Goal: Task Accomplishment & Management: Manage account settings

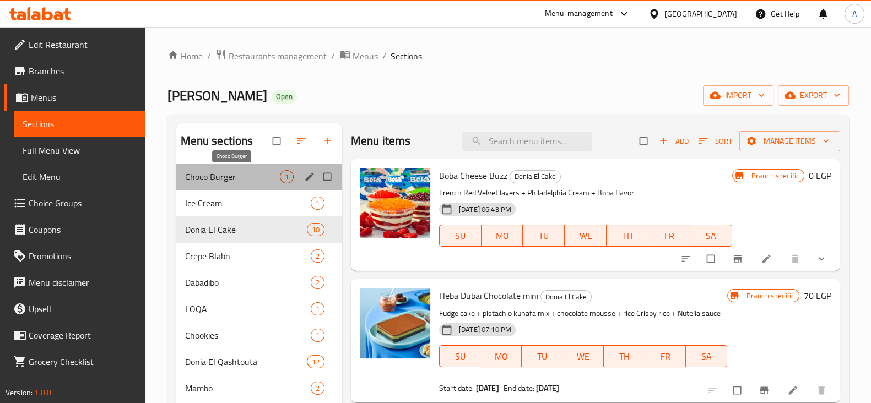
click at [262, 170] on span "Choco Burger" at bounding box center [232, 176] width 95 height 13
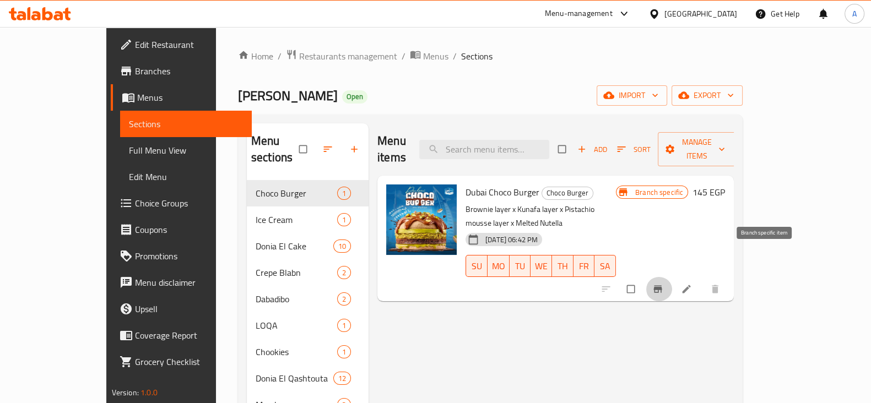
click at [664, 284] on icon "Branch-specific-item" at bounding box center [658, 289] width 11 height 11
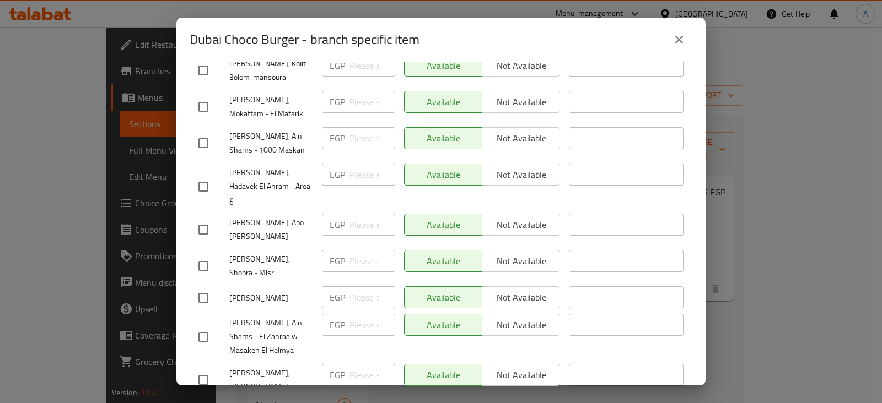
scroll to position [2492, 0]
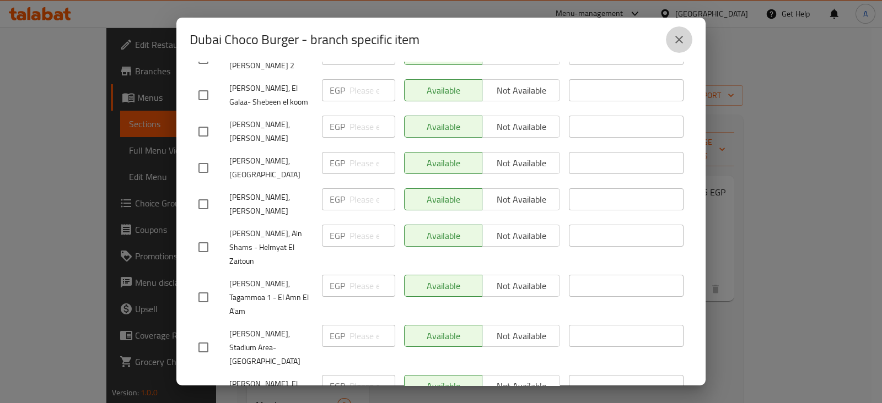
click at [680, 42] on icon "close" at bounding box center [678, 39] width 13 height 13
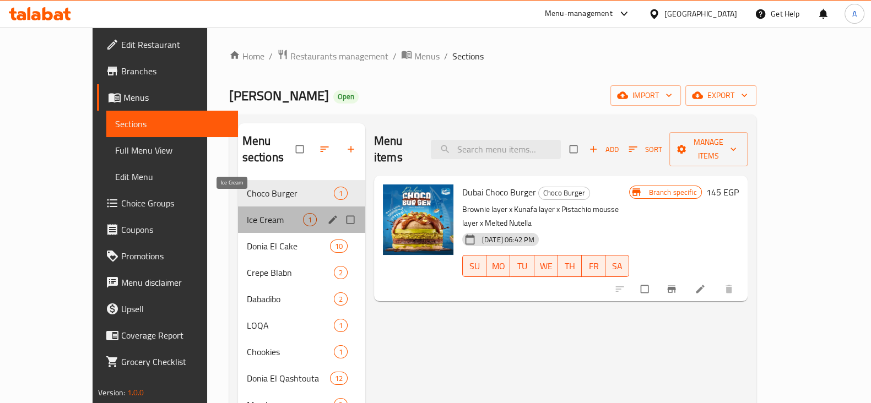
click at [267, 213] on span "Ice Cream" at bounding box center [275, 219] width 56 height 13
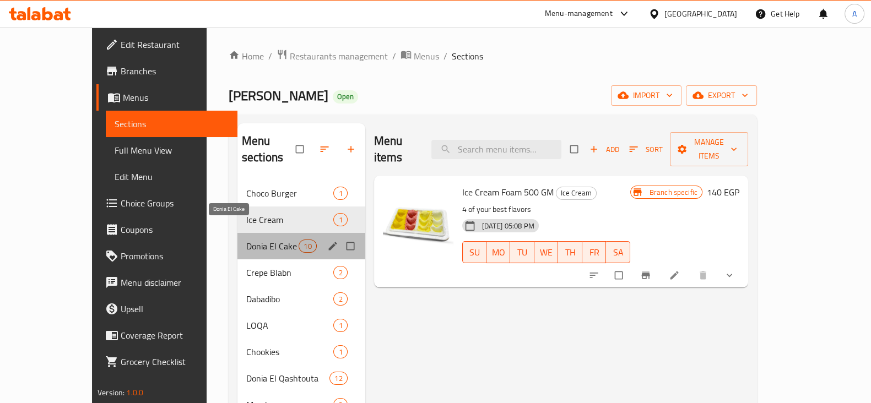
click at [248, 240] on span "Donia El Cake" at bounding box center [272, 246] width 52 height 13
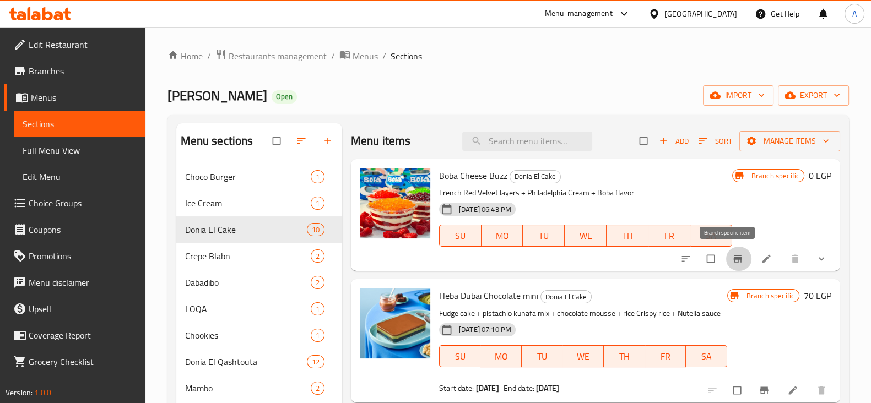
click at [734, 257] on icon "Branch-specific-item" at bounding box center [738, 259] width 8 height 7
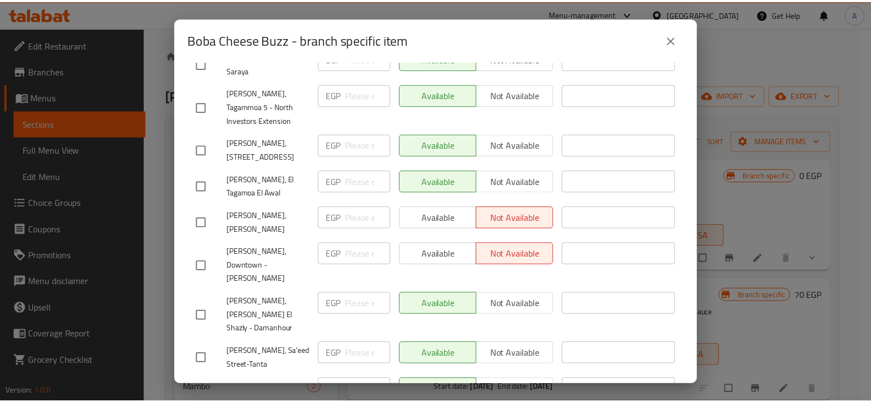
scroll to position [2254, 0]
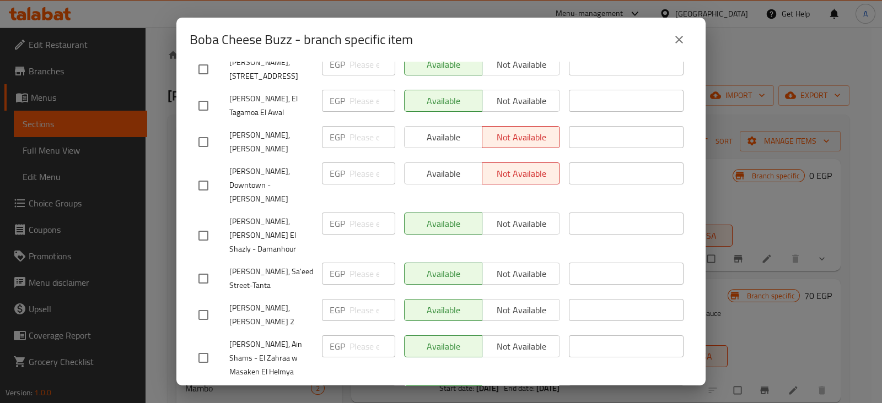
click at [679, 39] on icon "close" at bounding box center [679, 40] width 8 height 8
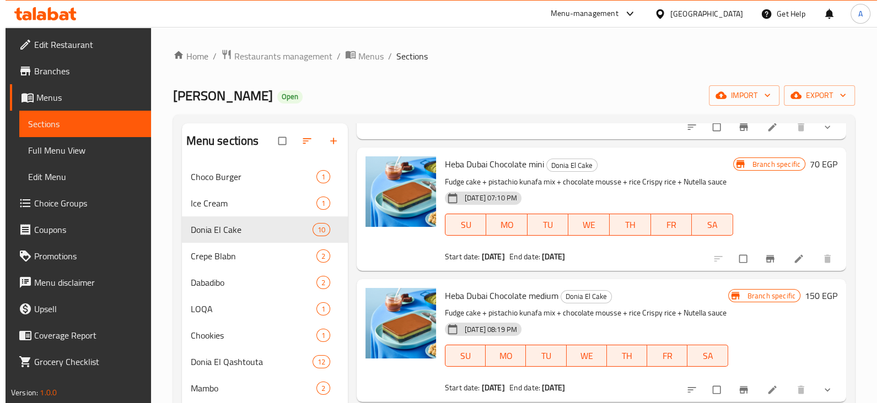
scroll to position [132, 0]
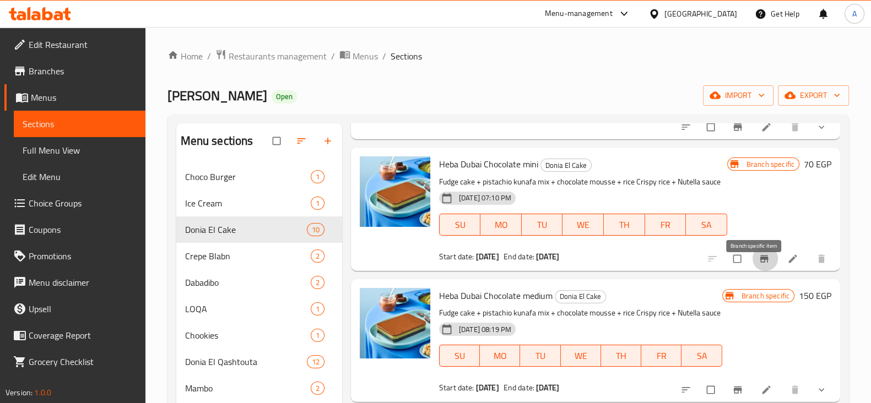
click at [753, 266] on button "Branch-specific-item" at bounding box center [765, 259] width 26 height 24
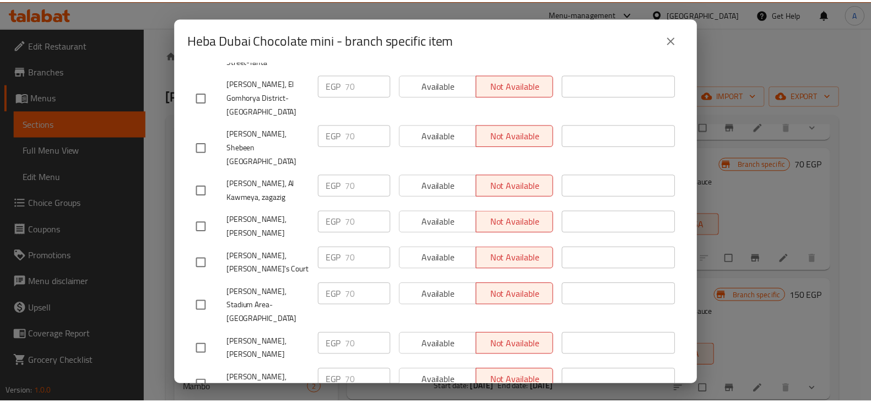
scroll to position [2492, 0]
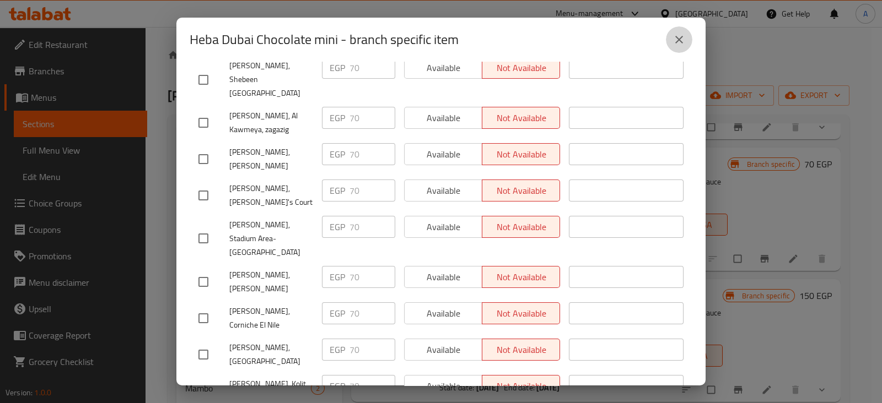
click at [682, 36] on icon "close" at bounding box center [679, 40] width 8 height 8
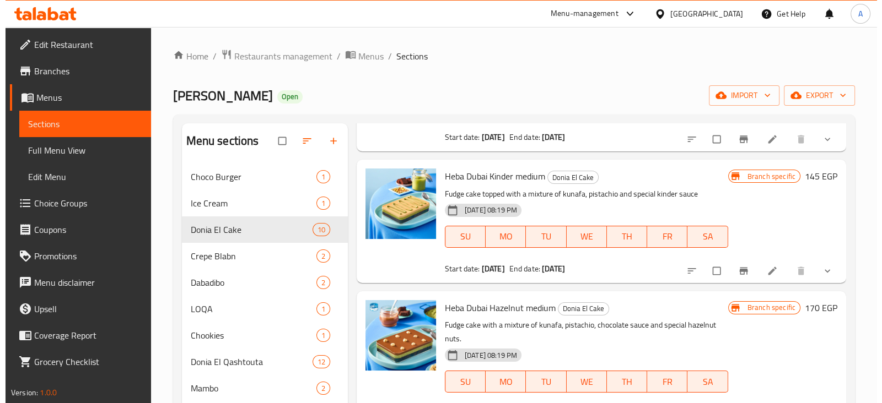
scroll to position [383, 0]
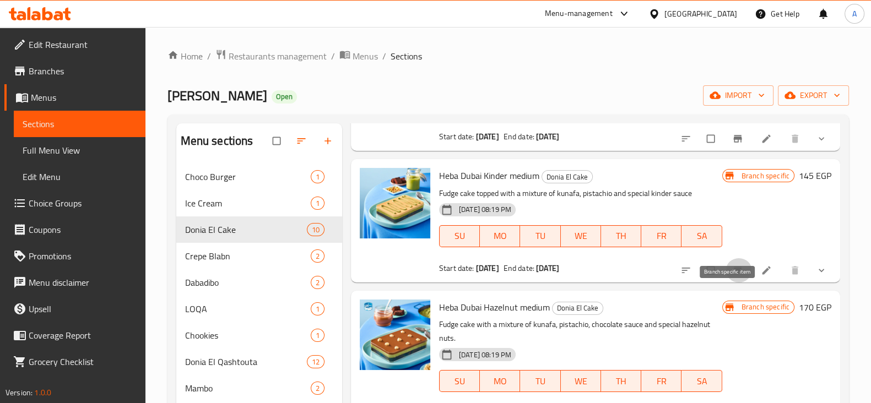
click at [732, 276] on icon "Branch-specific-item" at bounding box center [737, 270] width 11 height 11
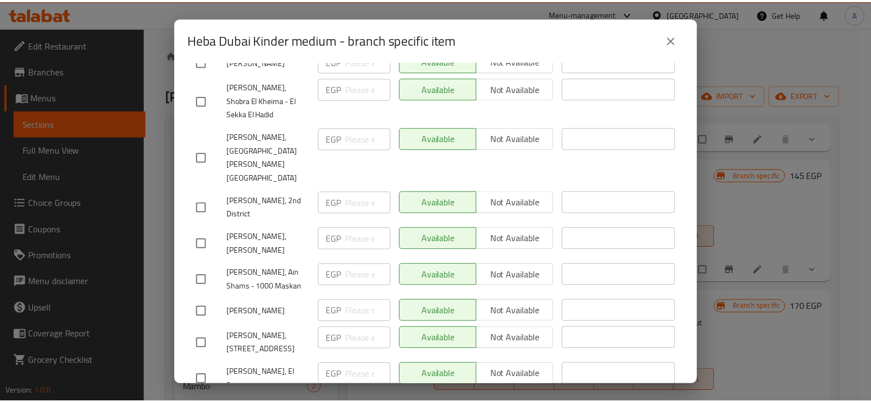
scroll to position [2266, 0]
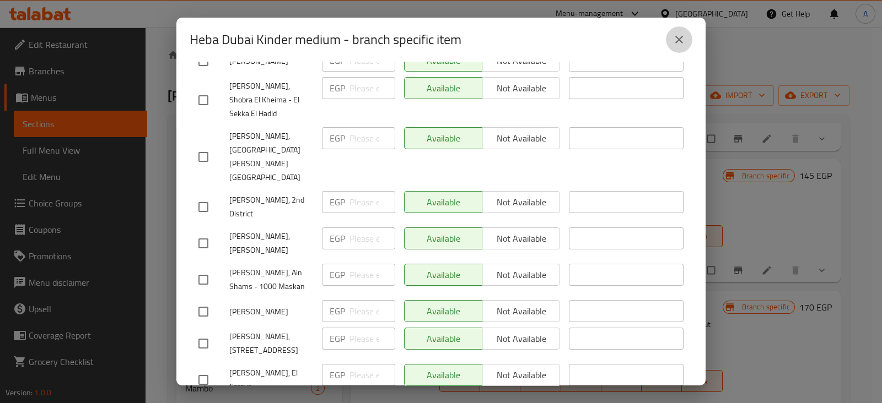
click at [684, 36] on icon "close" at bounding box center [678, 39] width 13 height 13
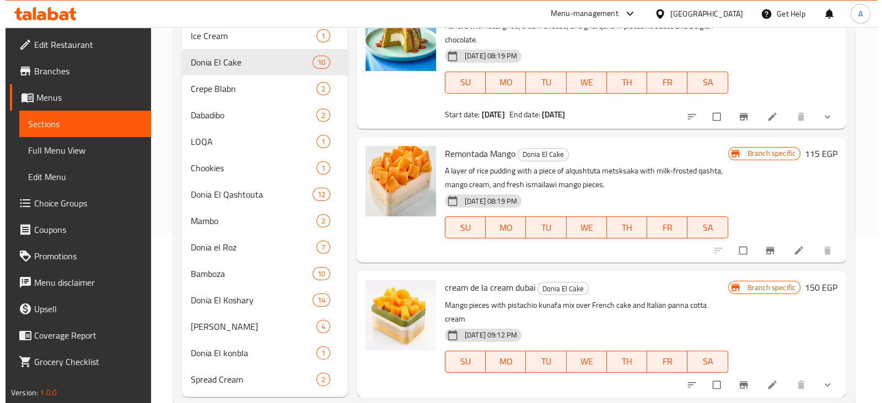
scroll to position [168, 0]
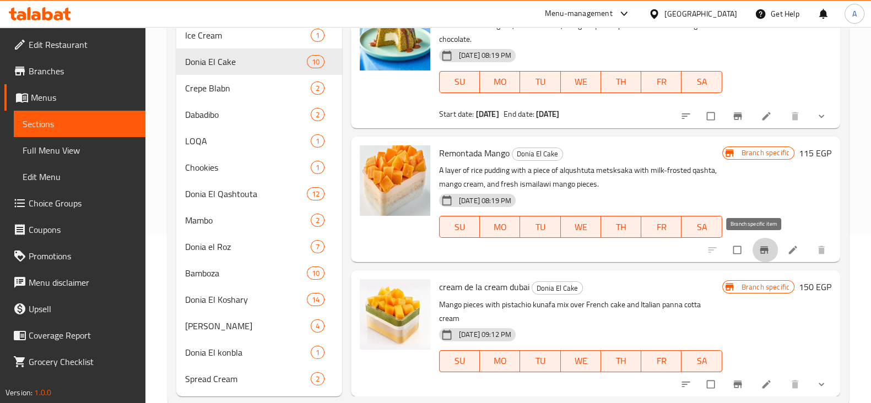
click at [759, 255] on icon "Branch-specific-item" at bounding box center [764, 250] width 11 height 11
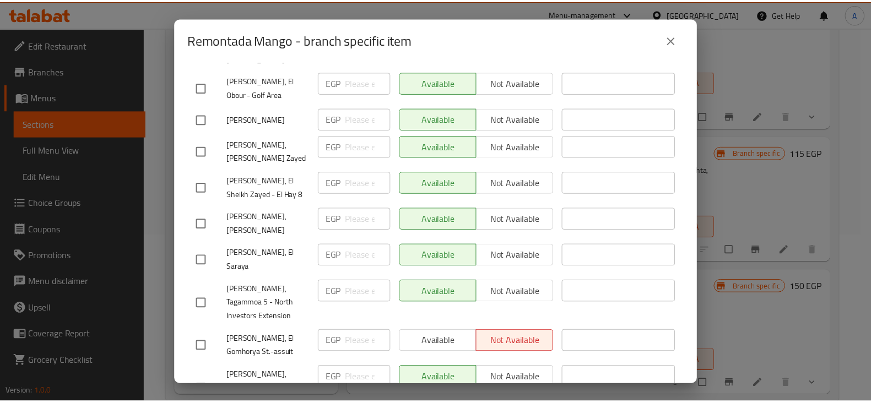
scroll to position [2492, 0]
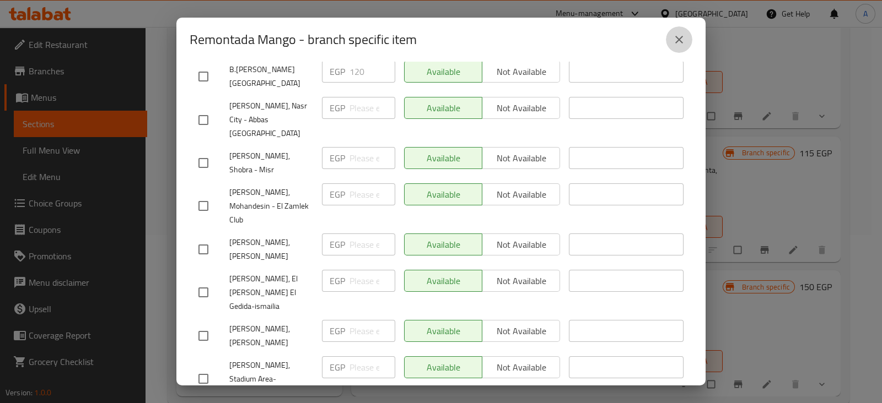
click at [680, 47] on button "close" at bounding box center [679, 39] width 26 height 26
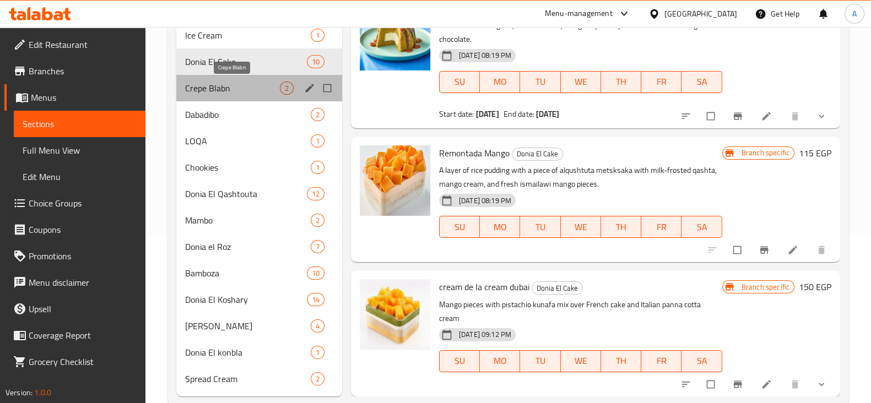
click at [222, 94] on span "Crepe Blabn" at bounding box center [232, 88] width 95 height 13
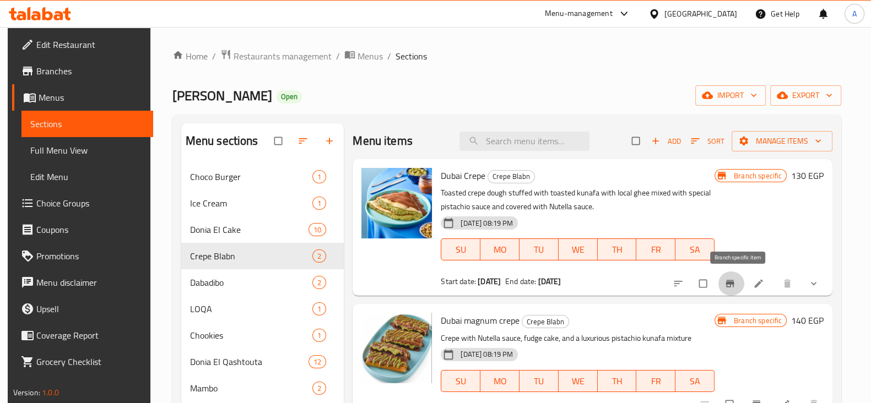
click at [733, 278] on icon "Branch-specific-item" at bounding box center [730, 283] width 11 height 11
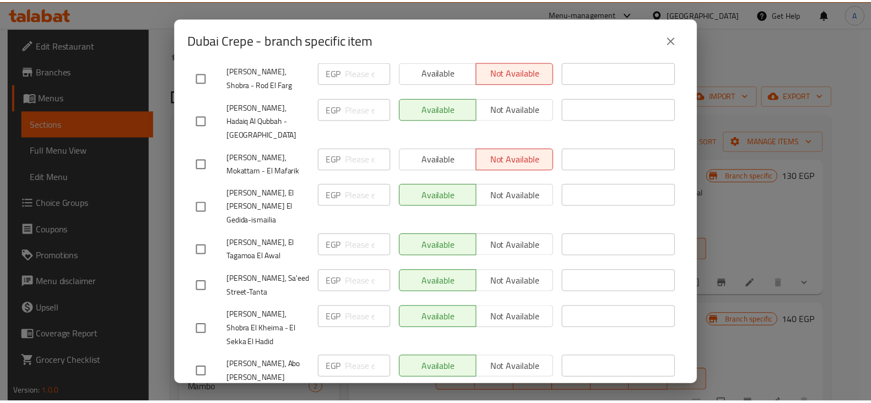
scroll to position [1871, 0]
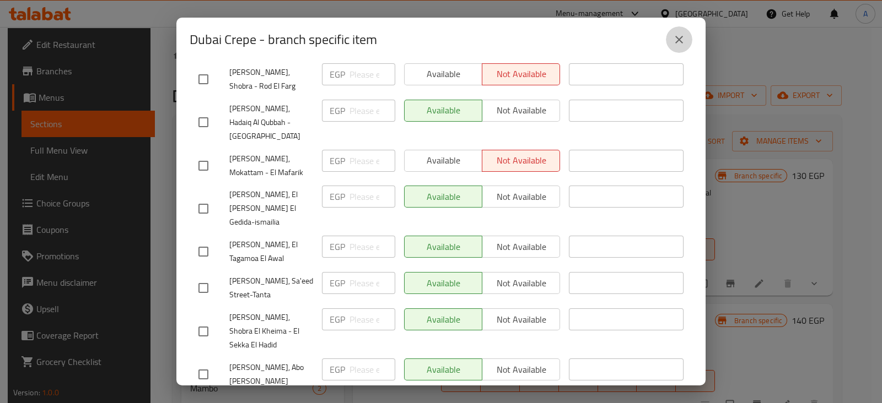
click at [675, 34] on icon "close" at bounding box center [678, 39] width 13 height 13
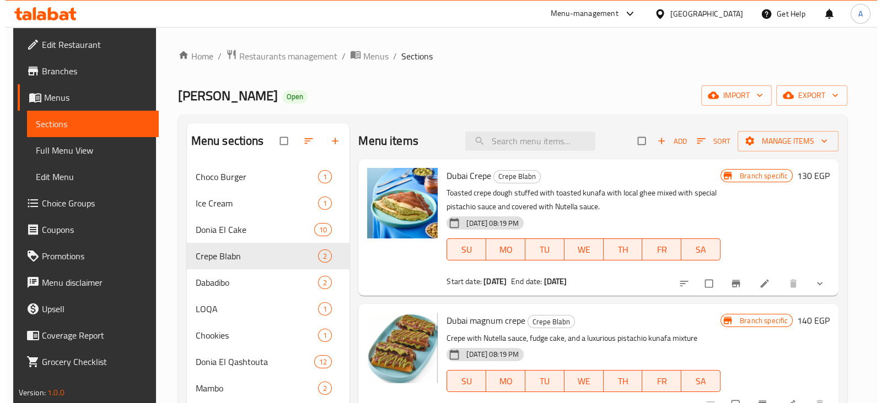
scroll to position [192, 0]
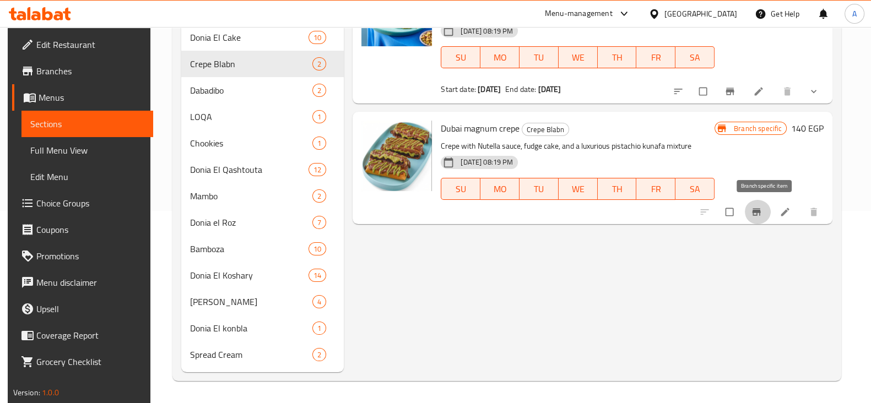
click at [762, 215] on icon "Branch-specific-item" at bounding box center [756, 212] width 11 height 11
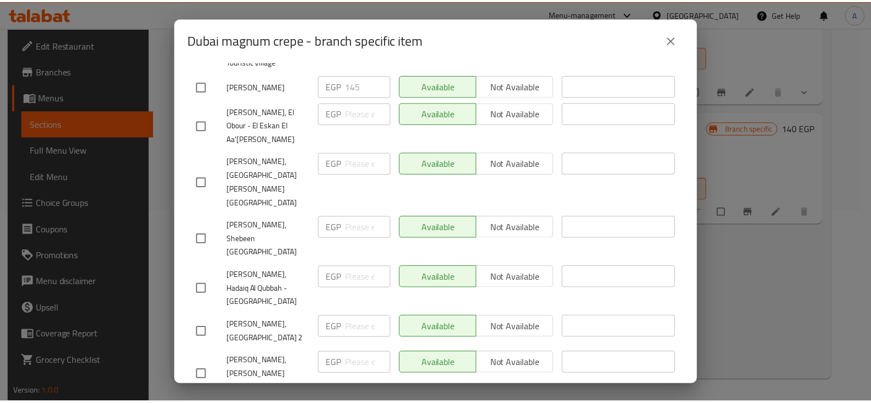
scroll to position [2492, 0]
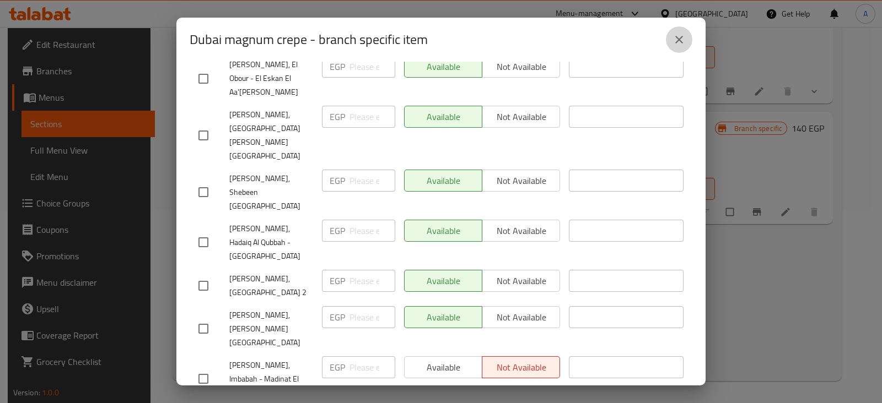
click at [681, 42] on icon "close" at bounding box center [679, 40] width 8 height 8
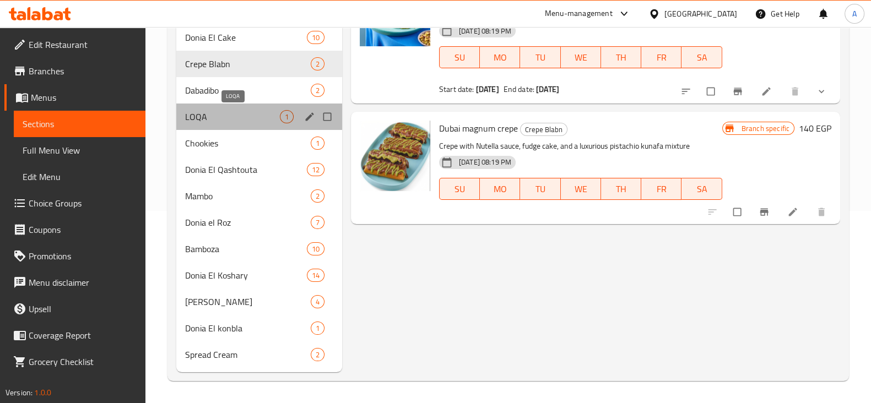
click at [204, 114] on span "LOQA" at bounding box center [232, 116] width 95 height 13
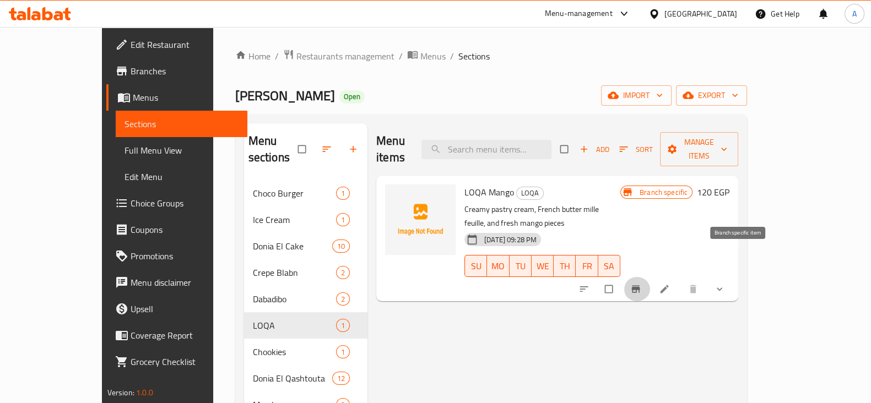
click at [640, 286] on icon "Branch-specific-item" at bounding box center [636, 289] width 8 height 7
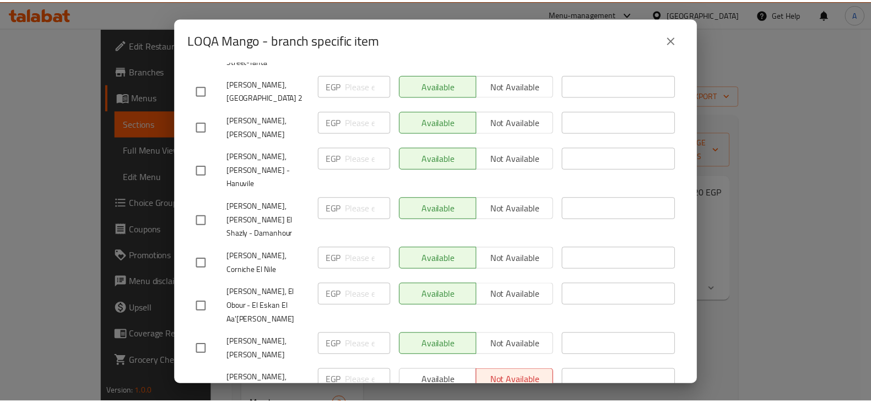
scroll to position [2146, 0]
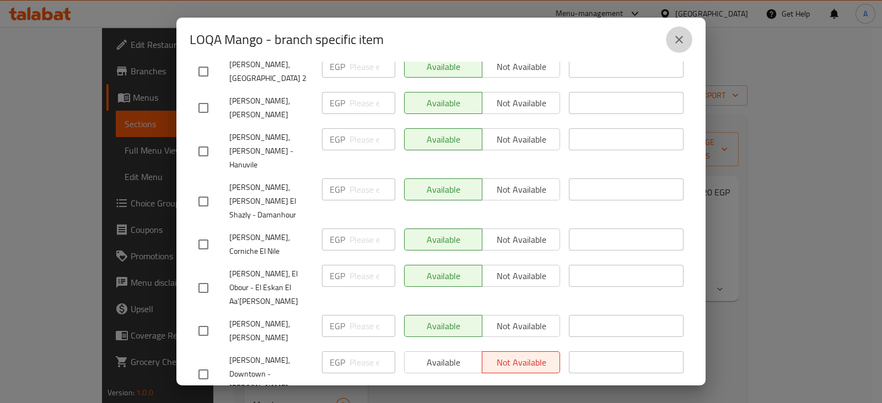
click at [677, 42] on icon "close" at bounding box center [678, 39] width 13 height 13
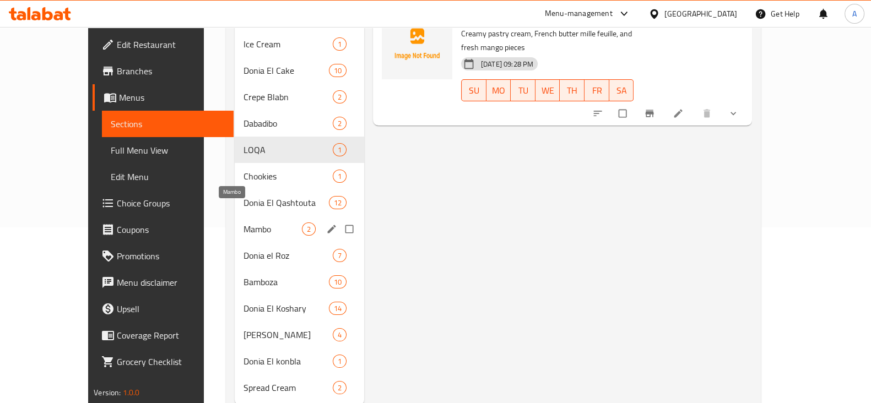
scroll to position [176, 0]
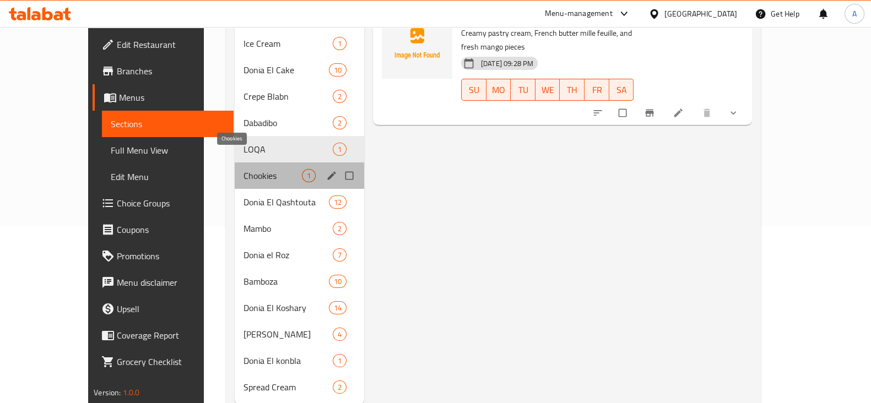
click at [244, 169] on span "Chookies" at bounding box center [273, 175] width 58 height 13
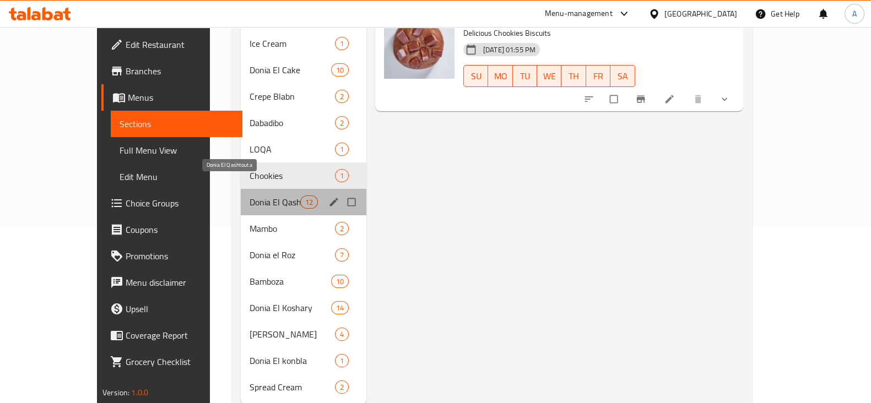
click at [250, 196] on span "Donia El Qashtouta" at bounding box center [275, 202] width 51 height 13
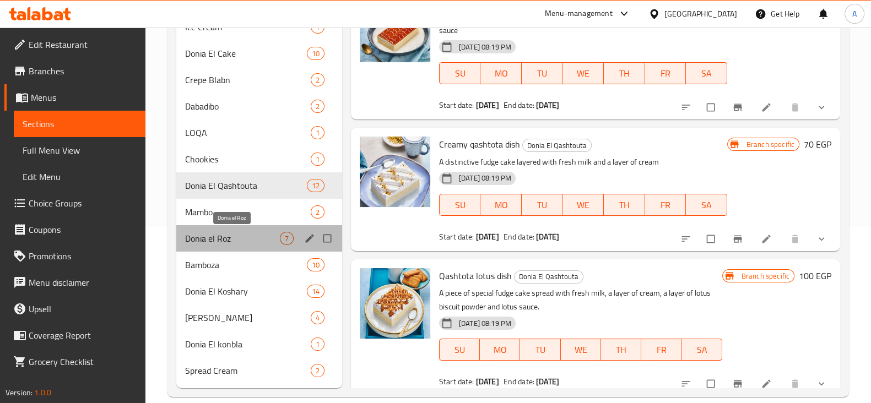
click at [217, 241] on span "Donia el Roz" at bounding box center [232, 238] width 95 height 13
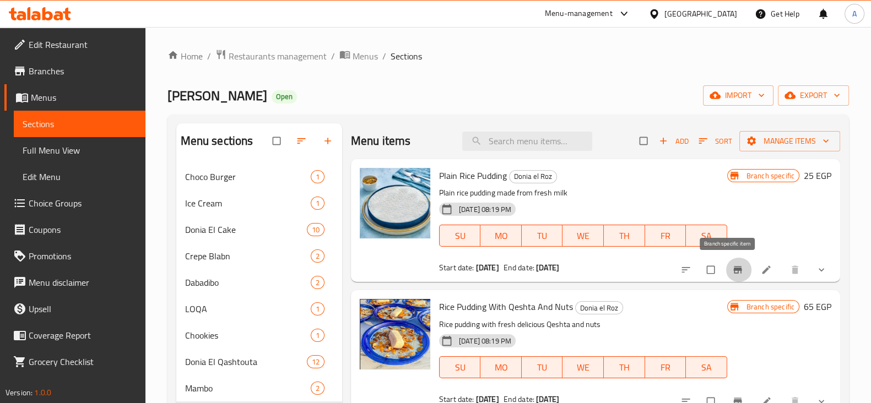
click at [732, 271] on icon "Branch-specific-item" at bounding box center [737, 270] width 11 height 11
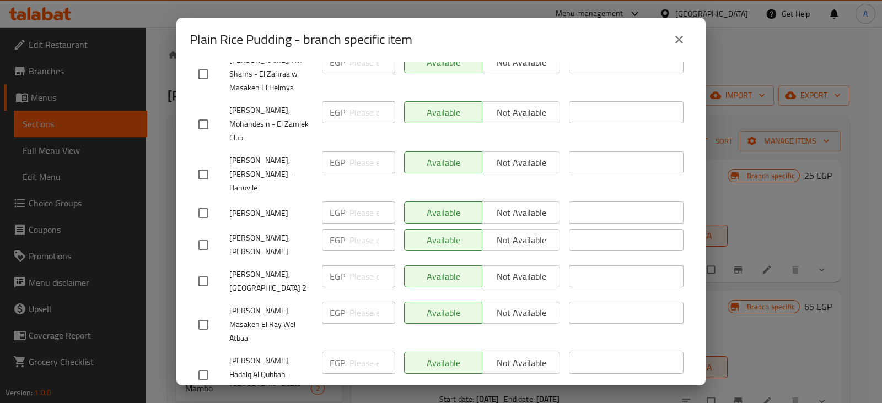
scroll to position [2288, 0]
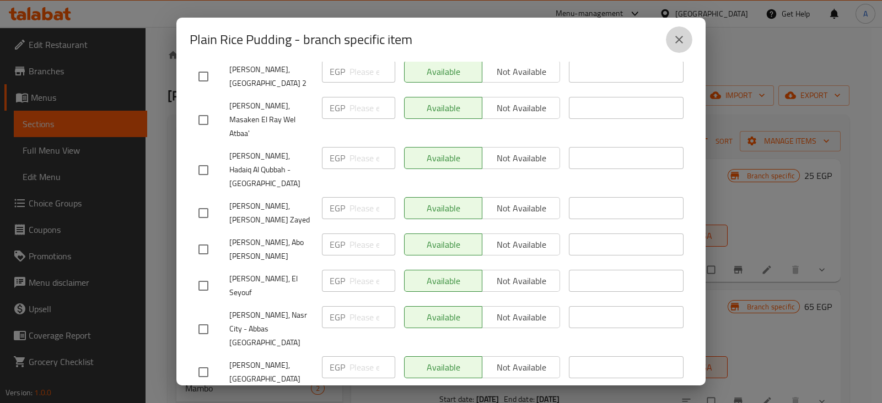
click at [677, 45] on icon "close" at bounding box center [678, 39] width 13 height 13
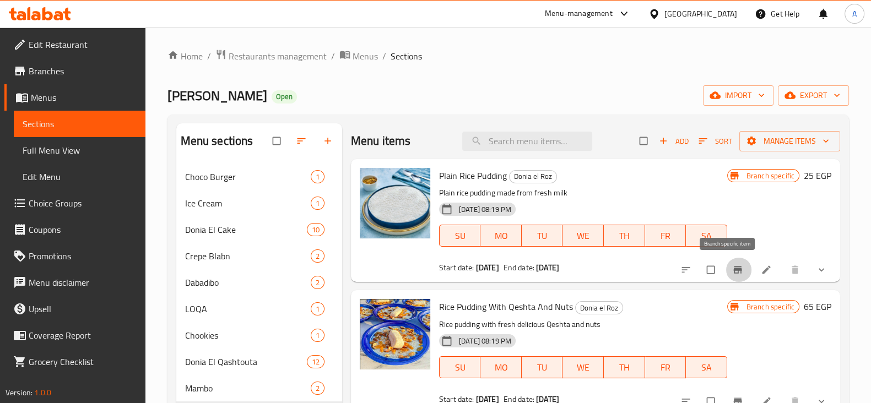
click at [734, 272] on icon "Branch-specific-item" at bounding box center [738, 270] width 8 height 7
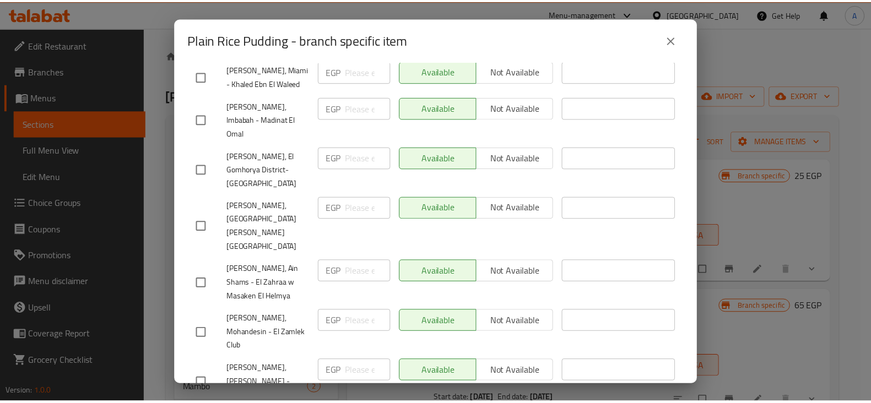
scroll to position [1893, 0]
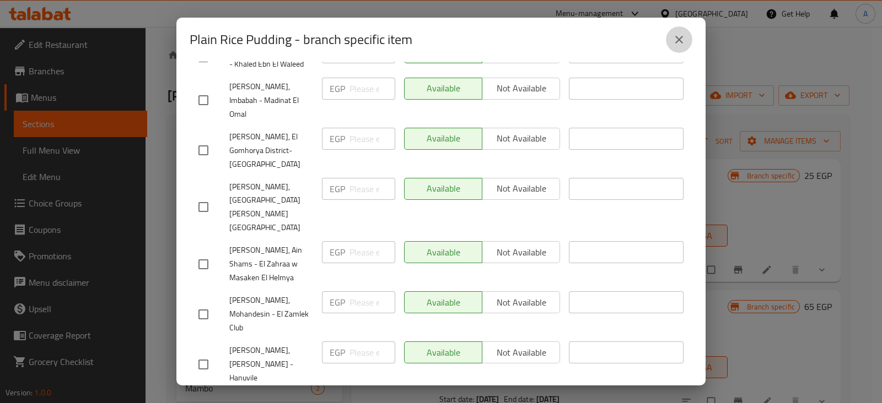
click at [681, 34] on icon "close" at bounding box center [678, 39] width 13 height 13
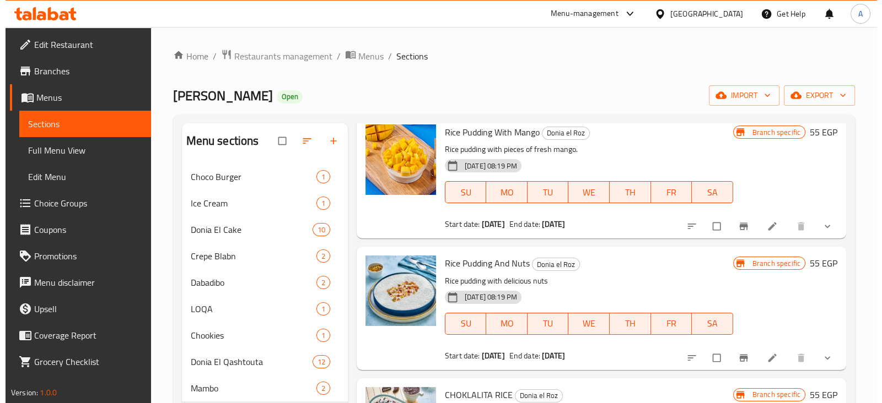
scroll to position [307, 0]
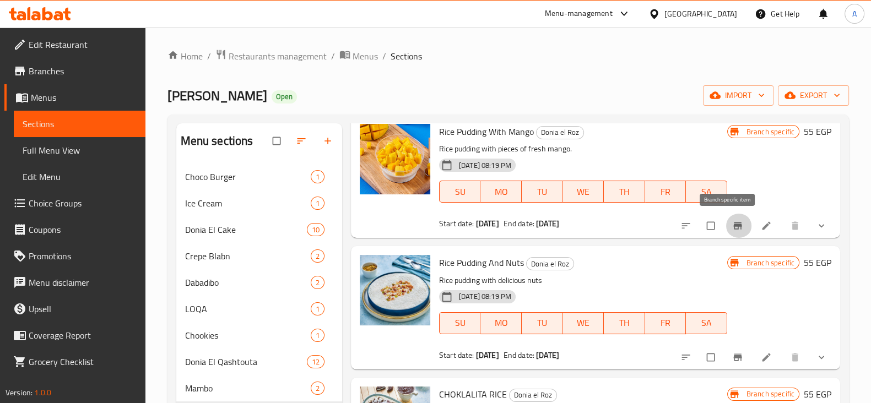
click at [732, 227] on icon "Branch-specific-item" at bounding box center [737, 225] width 11 height 11
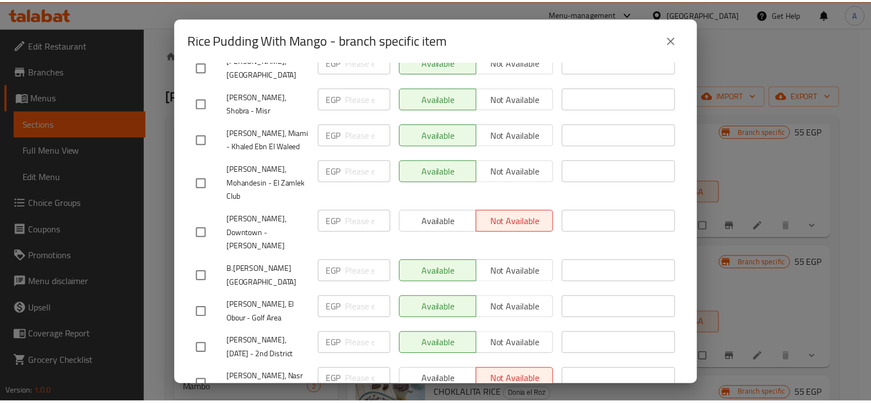
scroll to position [1246, 0]
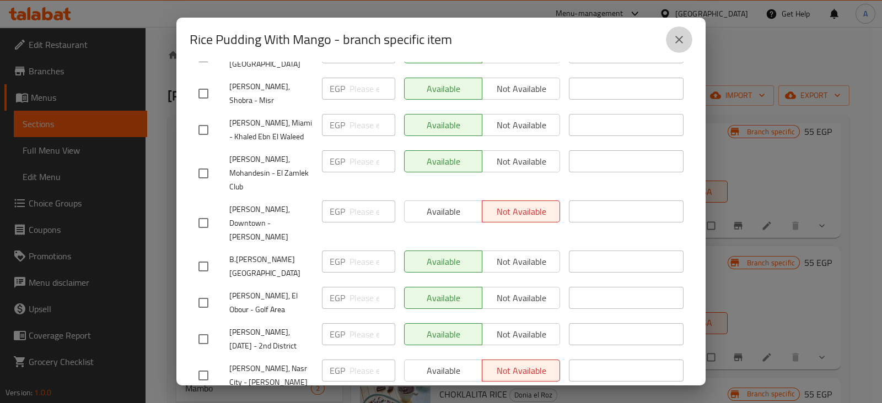
click at [686, 44] on button "close" at bounding box center [679, 39] width 26 height 26
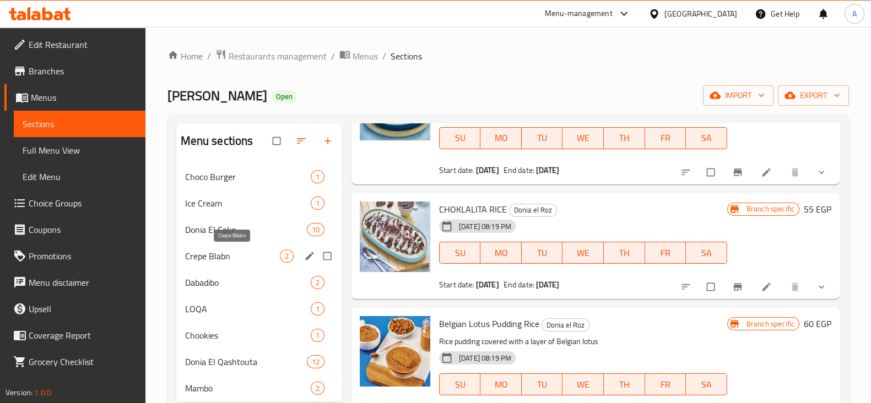
scroll to position [192, 0]
